Goal: Task Accomplishment & Management: Use online tool/utility

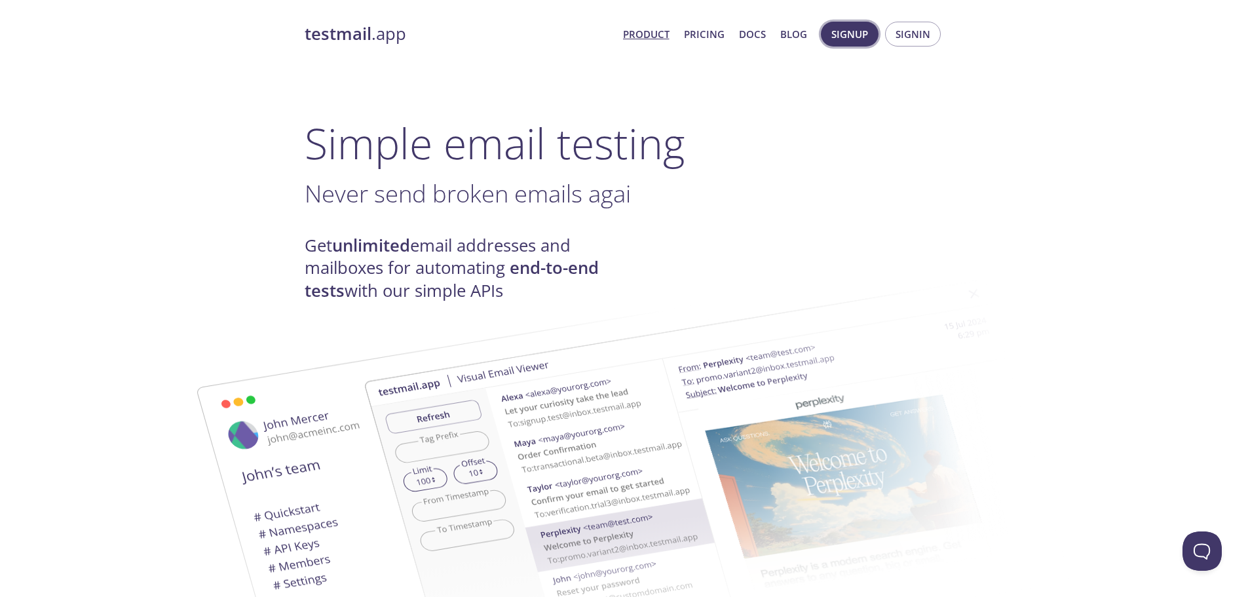
click at [848, 39] on span "Signup" at bounding box center [849, 34] width 37 height 17
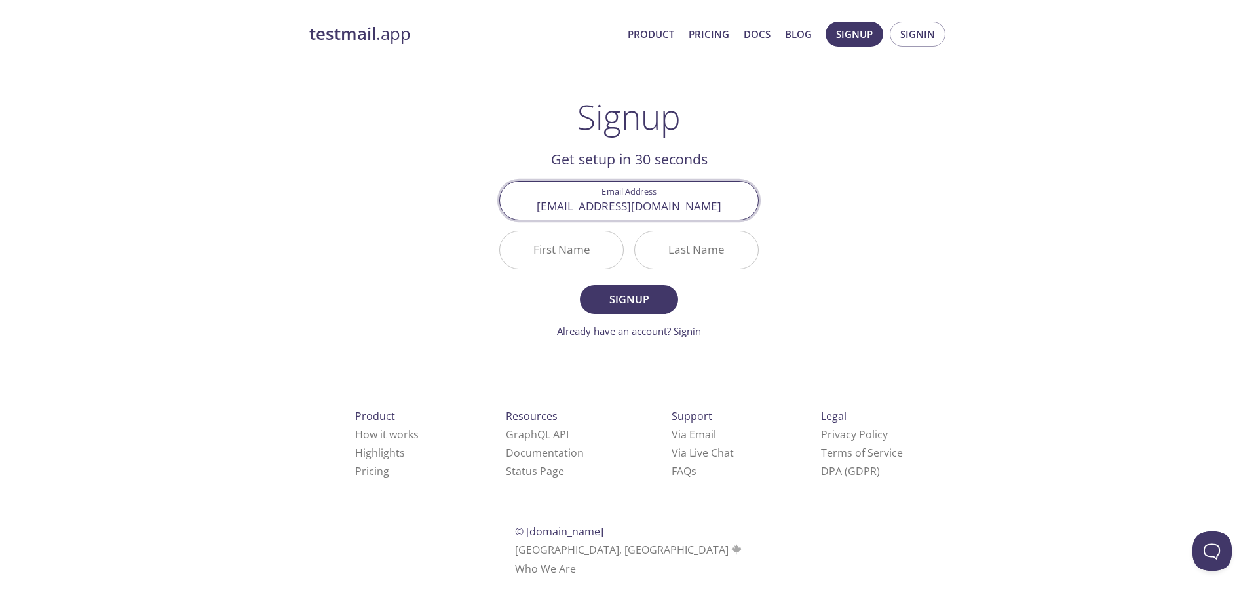
type input "[EMAIL_ADDRESS][DOMAIN_NAME]"
type input "Test"
type input "Chunk"
click at [622, 296] on span "Signup" at bounding box center [628, 299] width 69 height 18
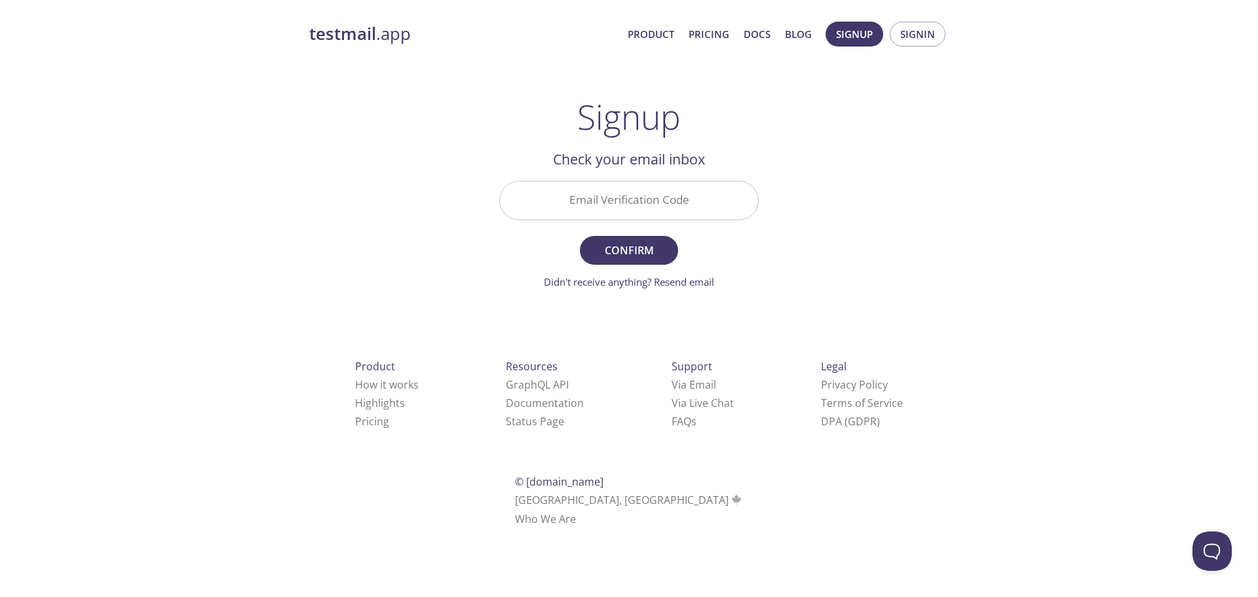
click at [661, 203] on input "Email Verification Code" at bounding box center [629, 199] width 258 height 37
paste input "V3MQXWG"
type input "V3MQXWG"
click at [643, 249] on span "Confirm" at bounding box center [628, 250] width 69 height 18
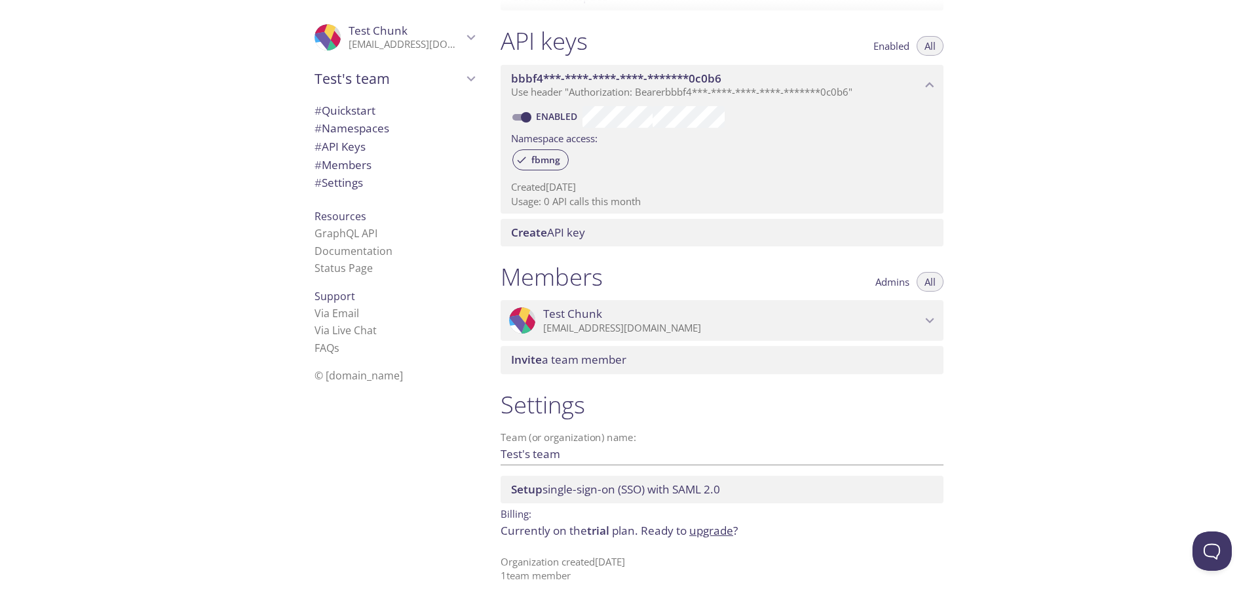
scroll to position [335, 0]
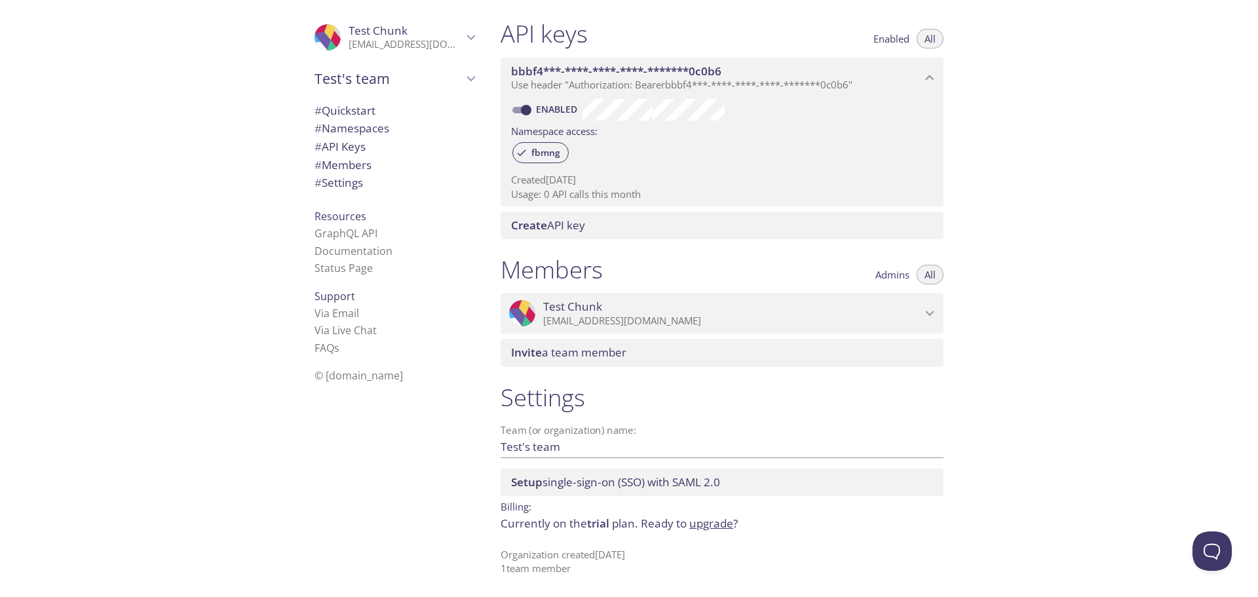
click at [376, 107] on span "# Quickstart" at bounding box center [394, 110] width 160 height 17
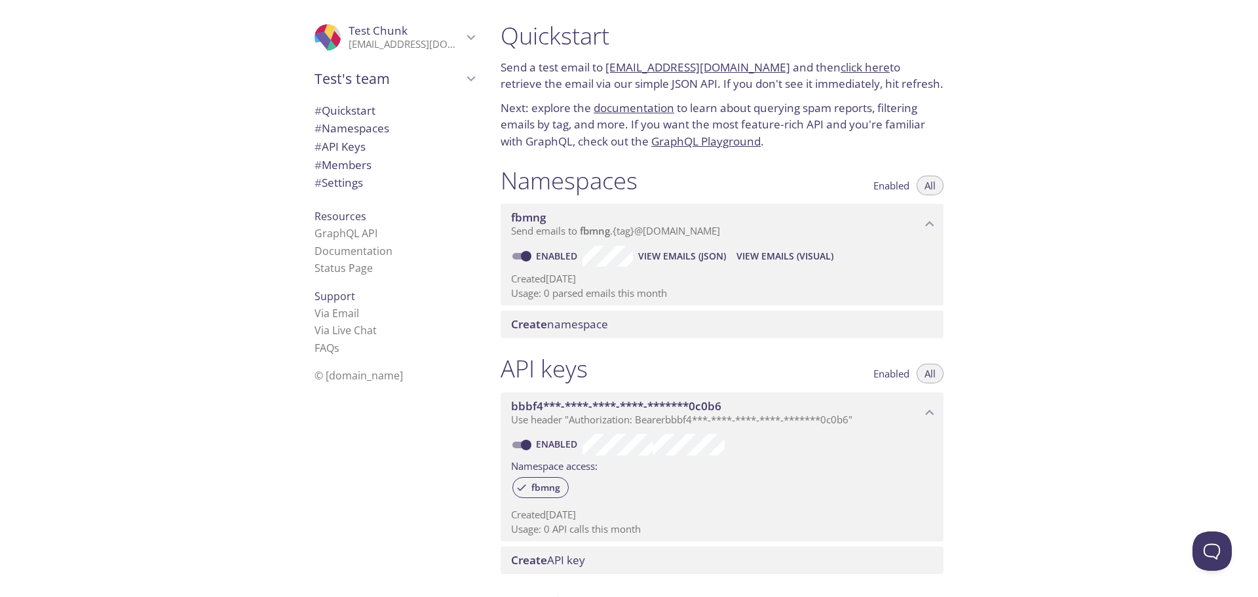
drag, startPoint x: 601, startPoint y: 68, endPoint x: 770, endPoint y: 64, distance: 169.1
click at [770, 64] on p "Send a test email to [EMAIL_ADDRESS][DOMAIN_NAME] and then click here to retrie…" at bounding box center [722, 75] width 443 height 33
copy p "[EMAIL_ADDRESS][DOMAIN_NAME]"
click at [373, 124] on span "# Namespaces" at bounding box center [351, 128] width 75 height 15
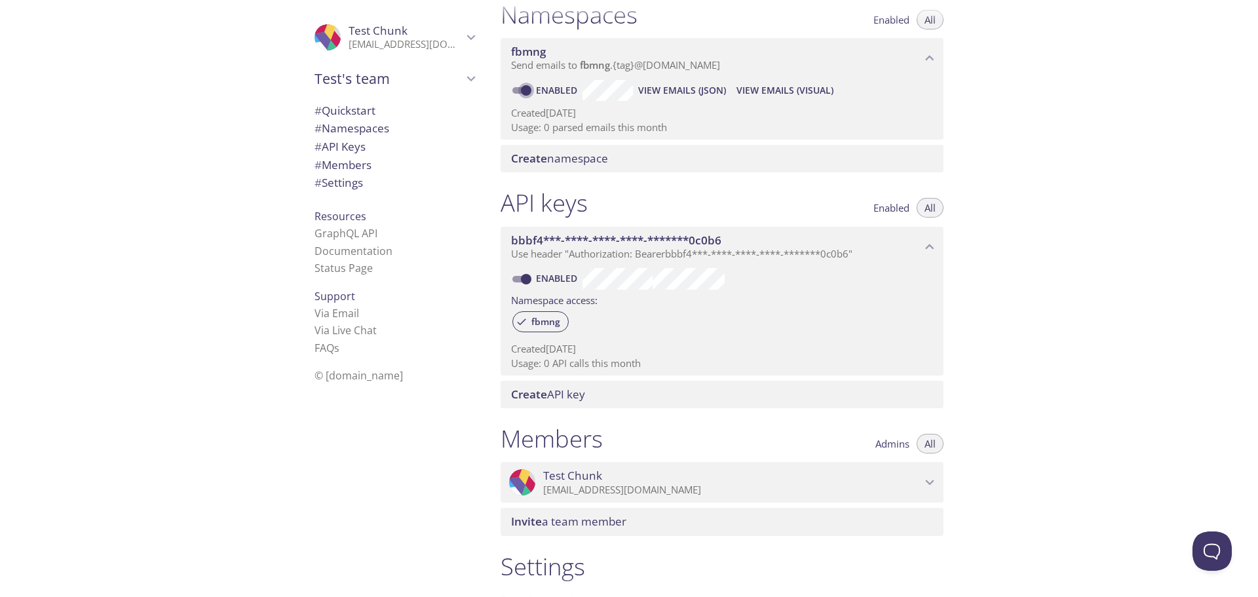
click at [529, 89] on input "Enabled" at bounding box center [526, 91] width 47 height 16
click at [527, 89] on input "Disabled" at bounding box center [515, 91] width 47 height 16
checkbox input "true"
click at [773, 88] on span "View Emails (Visual)" at bounding box center [784, 91] width 97 height 16
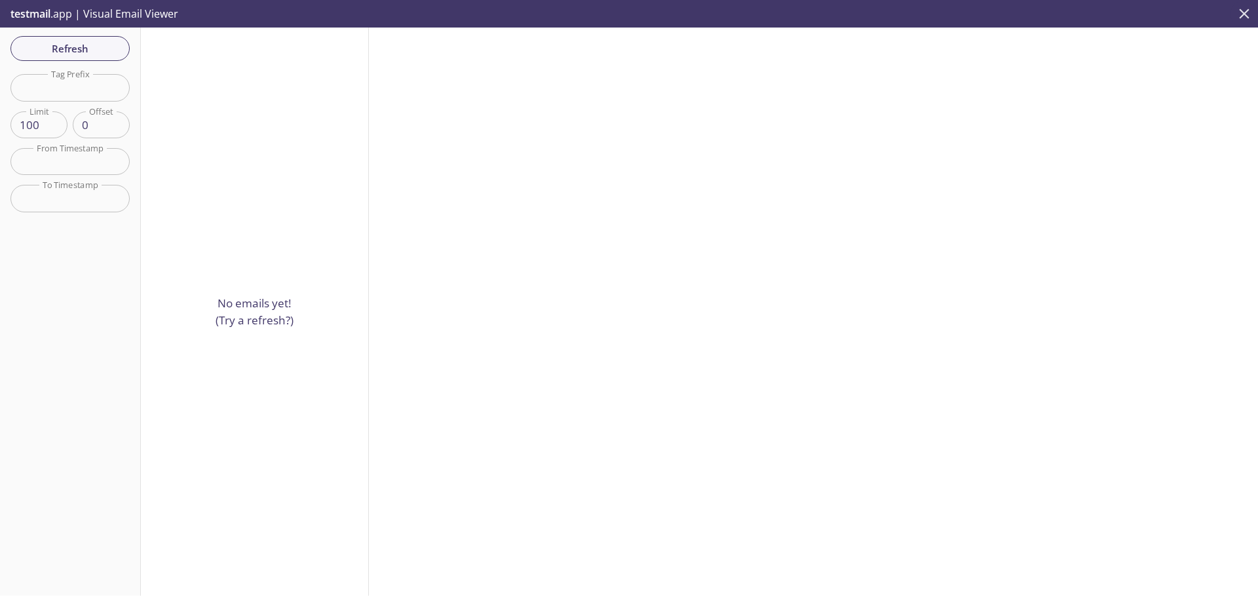
click at [1247, 15] on button "close" at bounding box center [1244, 14] width 28 height 28
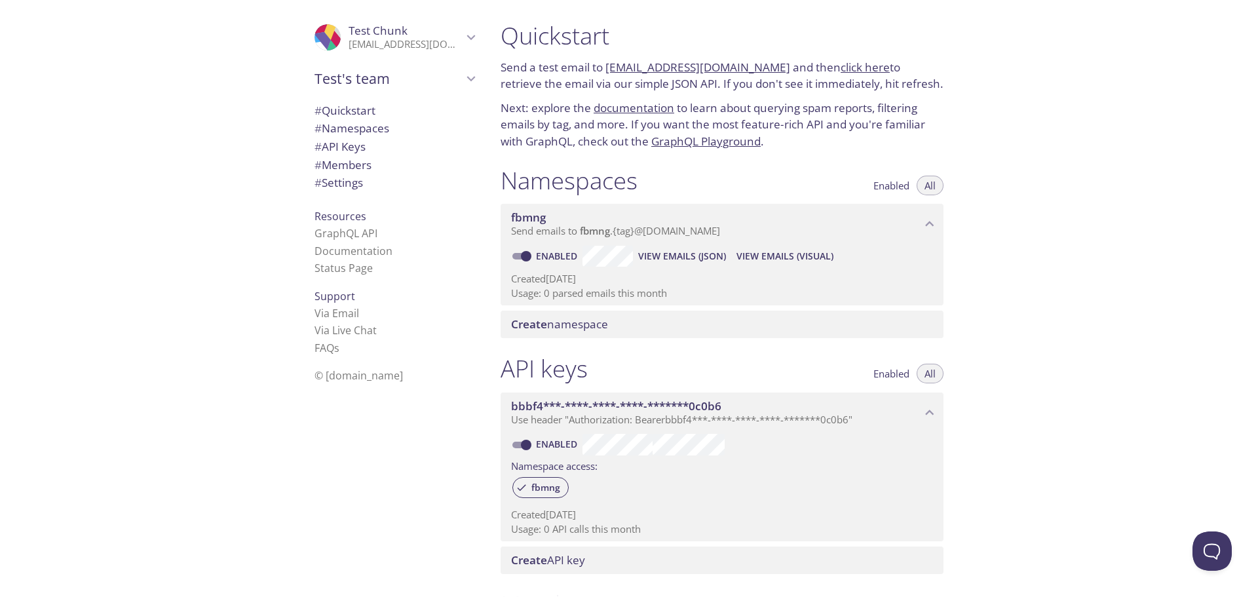
click at [341, 215] on span "Resources" at bounding box center [340, 216] width 52 height 14
click at [691, 140] on link "GraphQL Playground" at bounding box center [705, 141] width 109 height 15
click at [358, 145] on span "# API Keys" at bounding box center [339, 146] width 51 height 15
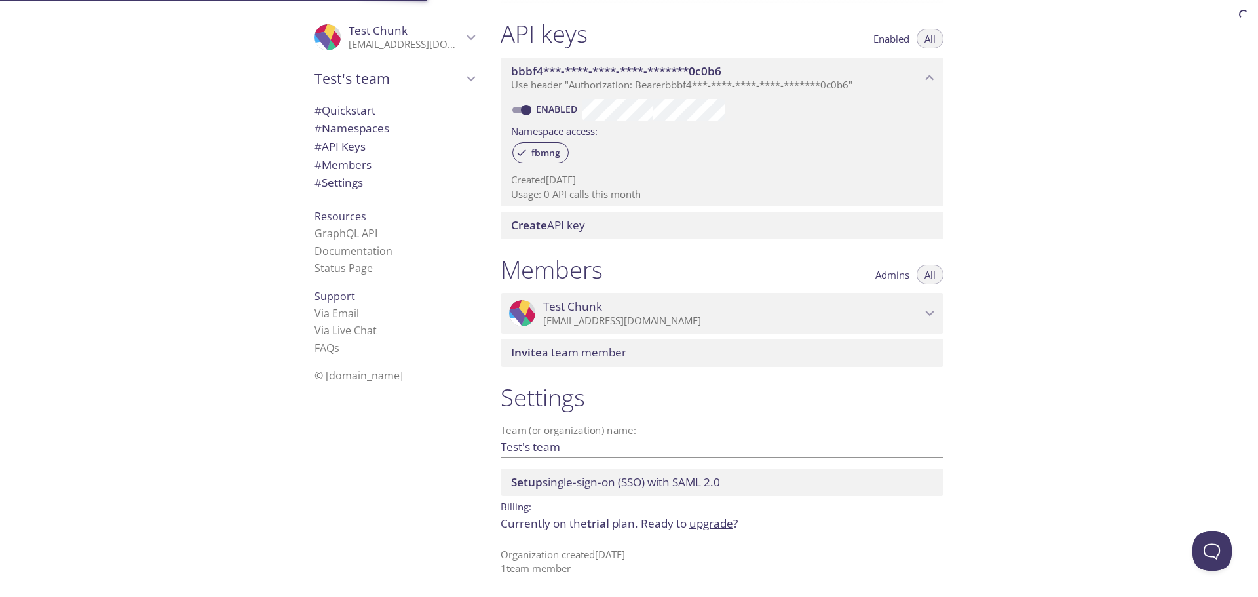
click at [356, 168] on span "# Members" at bounding box center [342, 164] width 57 height 15
click at [378, 122] on span "# Namespaces" at bounding box center [351, 128] width 75 height 15
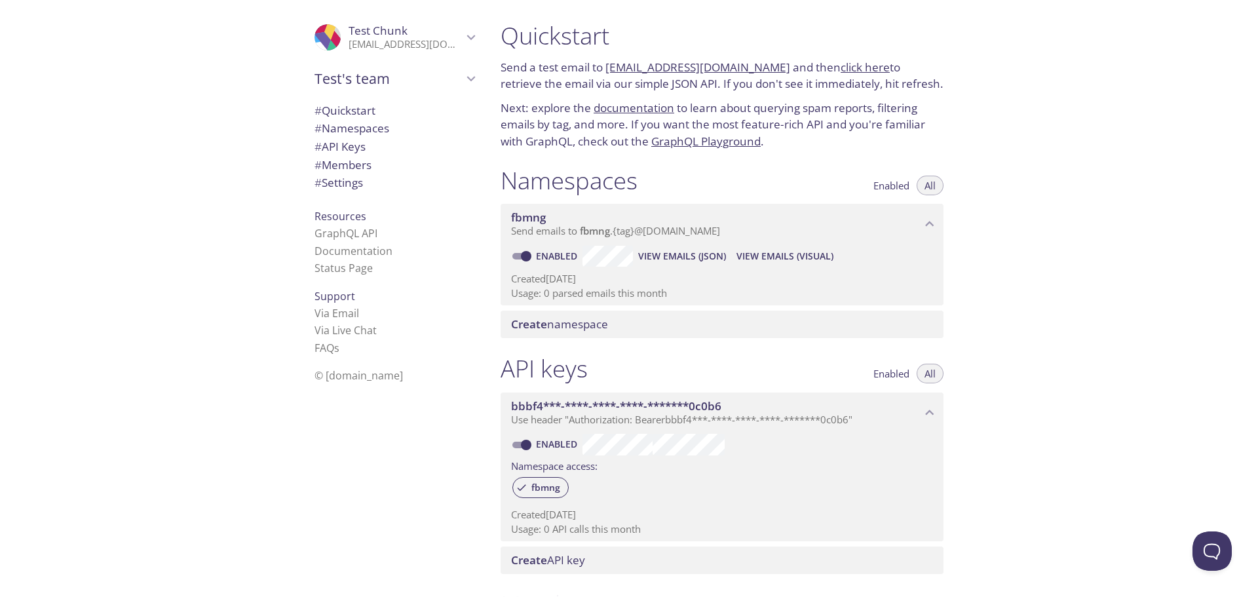
click at [850, 68] on link "click here" at bounding box center [865, 67] width 49 height 15
click at [682, 252] on span "View Emails (JSON)" at bounding box center [682, 256] width 88 height 16
click at [740, 185] on div "Namespaces Enabled All" at bounding box center [722, 182] width 443 height 33
drag, startPoint x: 604, startPoint y: 66, endPoint x: 774, endPoint y: 66, distance: 169.7
click at [774, 64] on p "Send a test email to [EMAIL_ADDRESS][DOMAIN_NAME] and then click here to retrie…" at bounding box center [722, 75] width 443 height 33
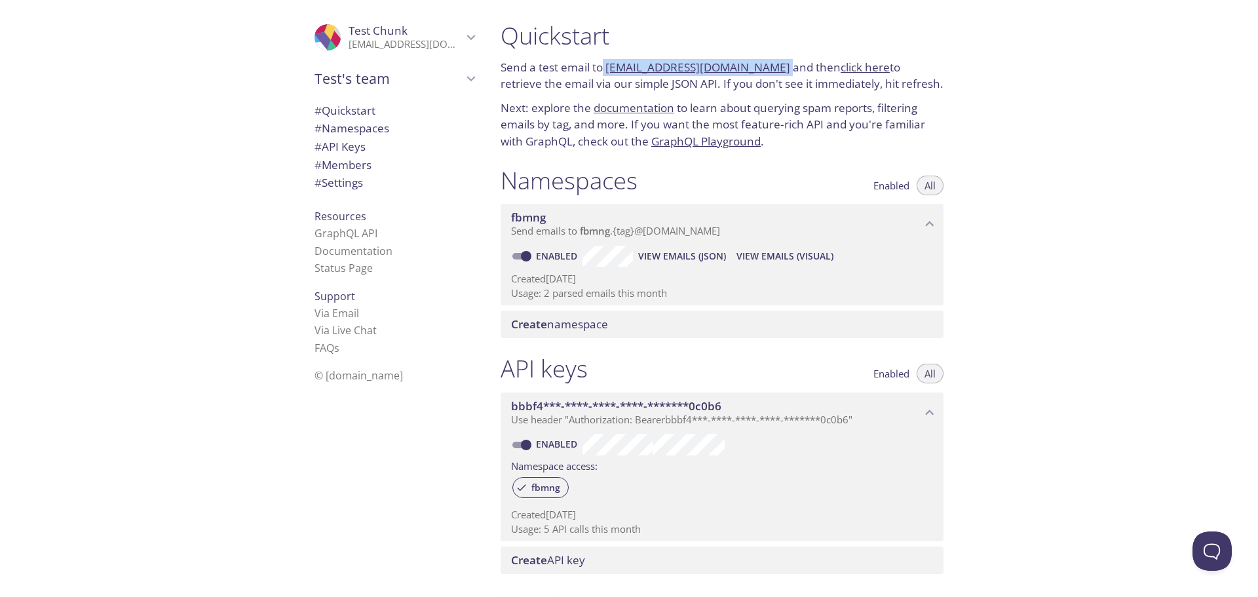
copy p "[EMAIL_ADDRESS][DOMAIN_NAME]"
click at [1049, 219] on div "Quickstart Send a test email to [EMAIL_ADDRESS][DOMAIN_NAME] and then click her…" at bounding box center [874, 298] width 768 height 597
click at [598, 327] on span "Create namespace" at bounding box center [559, 323] width 97 height 15
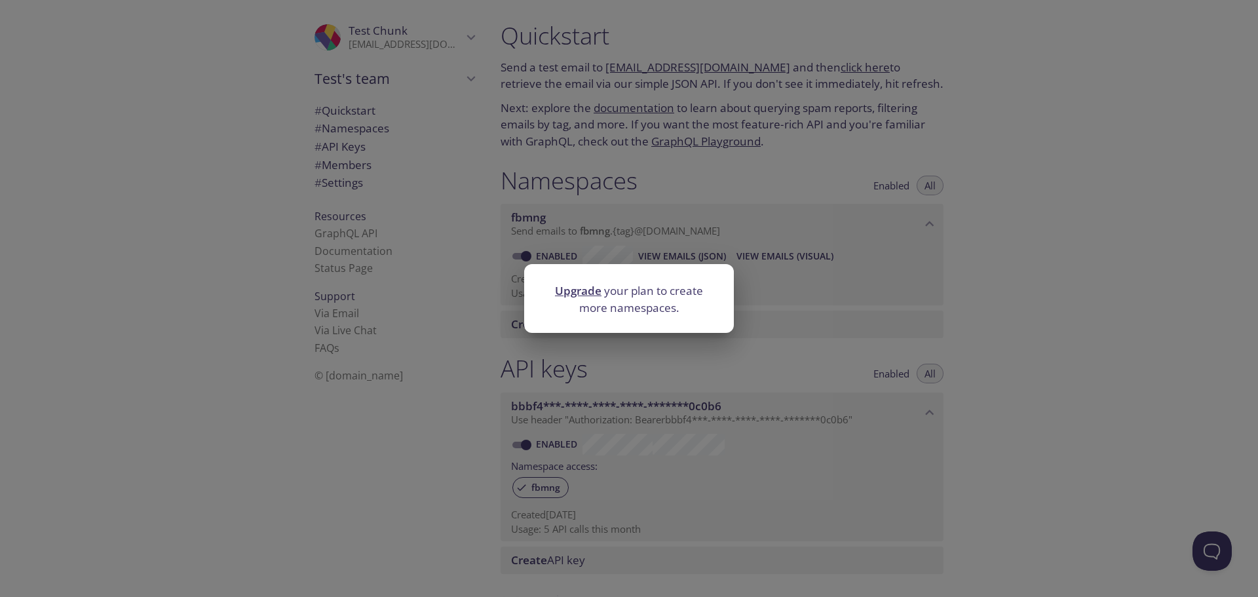
click at [809, 315] on div "Upgrade your plan to create more namespaces." at bounding box center [629, 298] width 1258 height 597
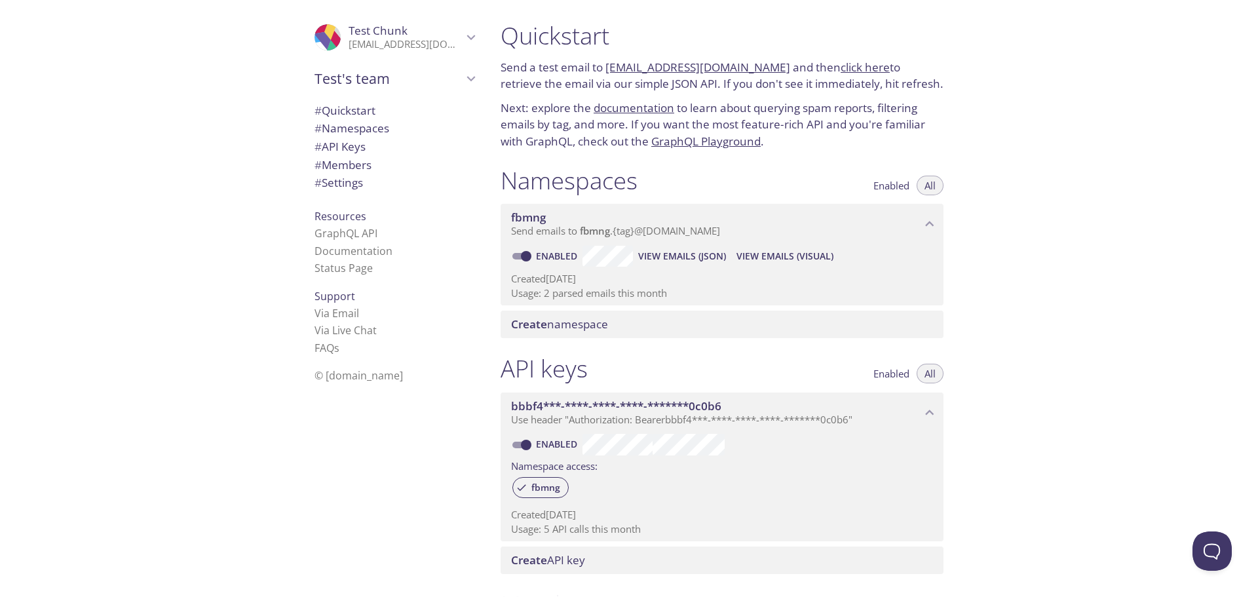
click at [682, 67] on link "[EMAIL_ADDRESS][DOMAIN_NAME]" at bounding box center [697, 67] width 185 height 15
click at [1026, 132] on div "Quickstart Send a test email to [EMAIL_ADDRESS][DOMAIN_NAME] and then click her…" at bounding box center [874, 298] width 768 height 597
click at [745, 64] on link "[EMAIL_ADDRESS][DOMAIN_NAME]" at bounding box center [697, 67] width 185 height 15
drag, startPoint x: 1017, startPoint y: 135, endPoint x: 1023, endPoint y: 96, distance: 39.1
click at [1018, 135] on div "Quickstart Send a test email to [EMAIL_ADDRESS][DOMAIN_NAME] and then click her…" at bounding box center [874, 298] width 768 height 597
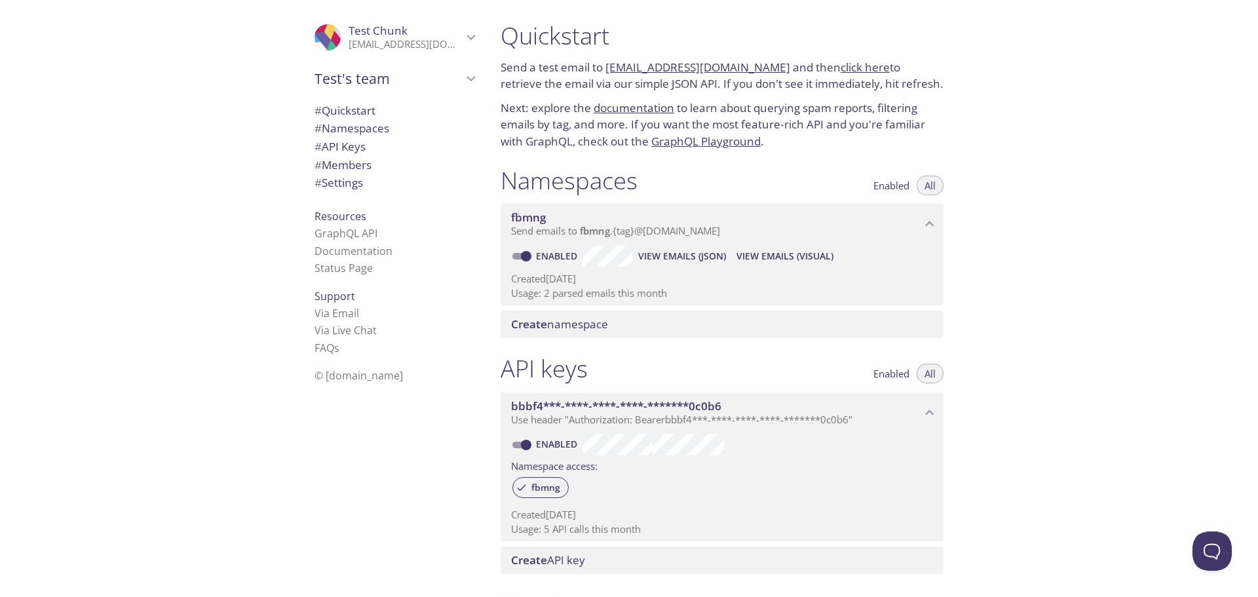
click at [853, 67] on link "click here" at bounding box center [865, 67] width 49 height 15
click at [850, 71] on link "click here" at bounding box center [865, 67] width 49 height 15
drag, startPoint x: 497, startPoint y: 62, endPoint x: 907, endPoint y: 86, distance: 411.5
click at [907, 86] on div "Quickstart Send a test email to [EMAIL_ADDRESS][DOMAIN_NAME] and then click her…" at bounding box center [722, 85] width 464 height 145
copy p "Send a test email to [EMAIL_ADDRESS][DOMAIN_NAME] and then click here to retrie…"
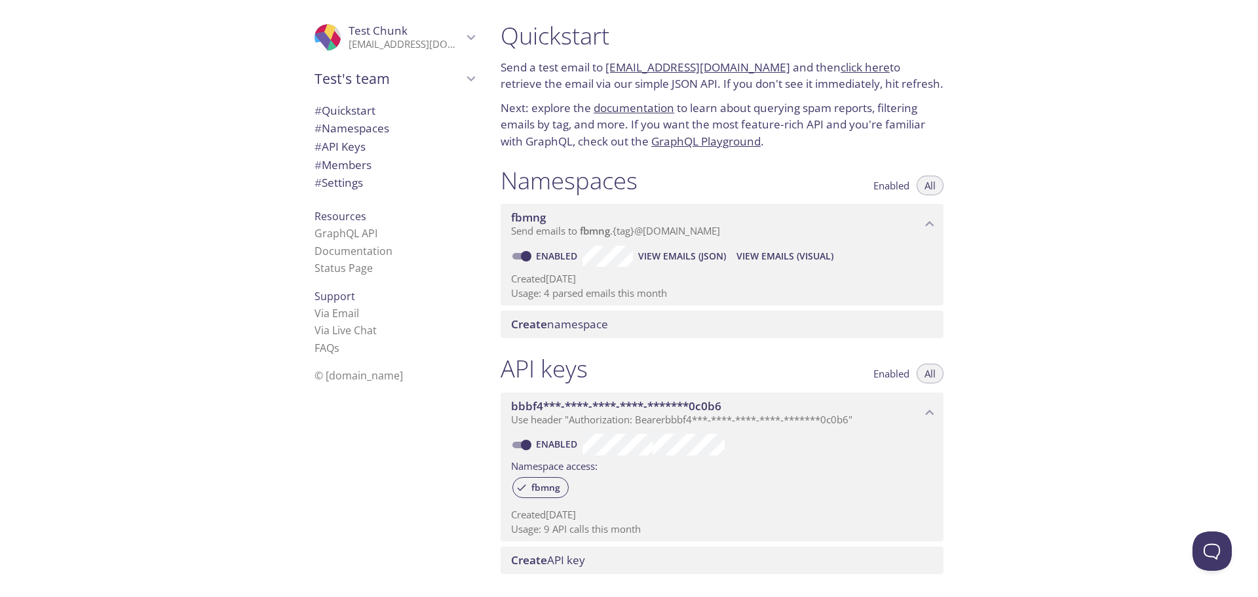
click at [1133, 161] on div "Quickstart Send a test email to [EMAIL_ADDRESS][DOMAIN_NAME] and then click her…" at bounding box center [874, 298] width 768 height 597
drag, startPoint x: 605, startPoint y: 65, endPoint x: 770, endPoint y: 70, distance: 164.5
click at [770, 70] on p "Send a test email to [EMAIL_ADDRESS][DOMAIN_NAME] and then click here to retrie…" at bounding box center [722, 75] width 443 height 33
copy link "[EMAIL_ADDRESS][DOMAIN_NAME]"
